Goal: Find specific page/section: Find specific page/section

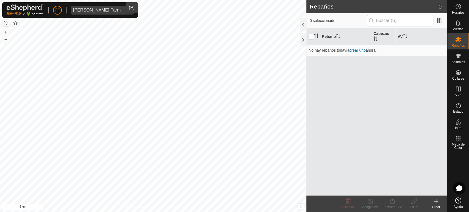
click at [99, 10] on div "[PERSON_NAME] Farm" at bounding box center [96, 10] width 47 height 4
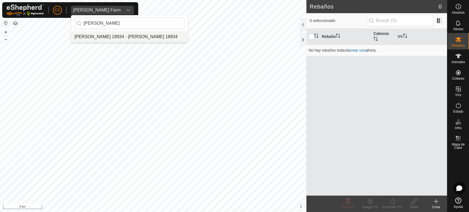
type input "[PERSON_NAME]"
click at [134, 34] on li "[PERSON_NAME] 18934 - [PERSON_NAME] 18934" at bounding box center [129, 36] width 116 height 11
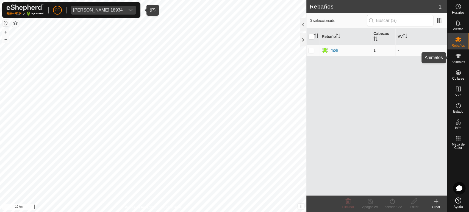
click at [461, 58] on es-animals-svg-icon at bounding box center [458, 56] width 10 height 9
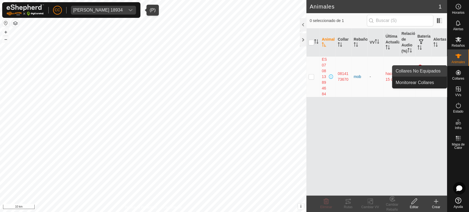
click at [438, 70] on link "Collares No Equipados" at bounding box center [419, 71] width 54 height 11
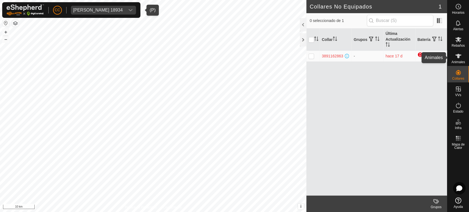
click at [456, 57] on icon at bounding box center [458, 56] width 7 height 7
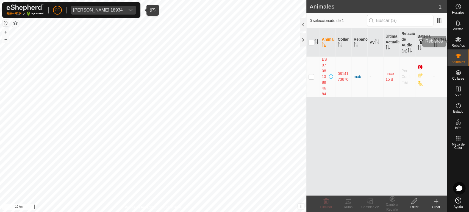
click at [457, 41] on icon at bounding box center [458, 39] width 7 height 7
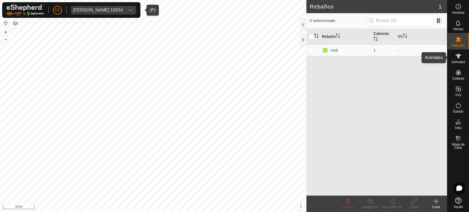
click at [459, 57] on icon at bounding box center [458, 56] width 7 height 7
